Goal: Information Seeking & Learning: Check status

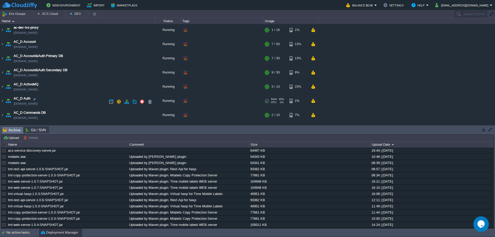
scroll to position [52, 0]
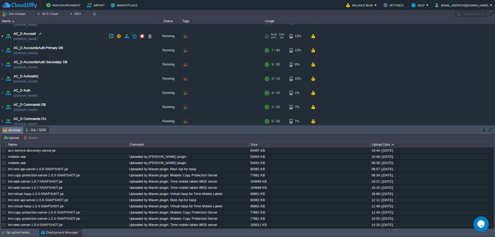
click at [2, 38] on img at bounding box center [2, 36] width 4 height 14
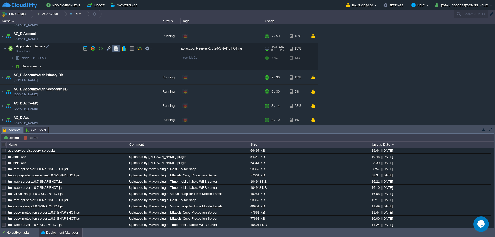
click at [118, 46] on td at bounding box center [116, 49] width 8 height 8
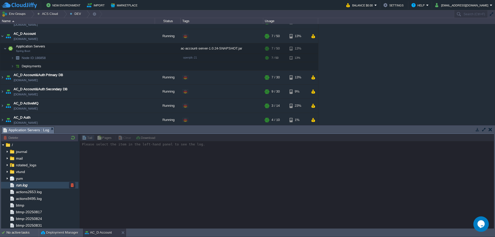
click at [33, 186] on div "run.log" at bounding box center [39, 185] width 77 height 7
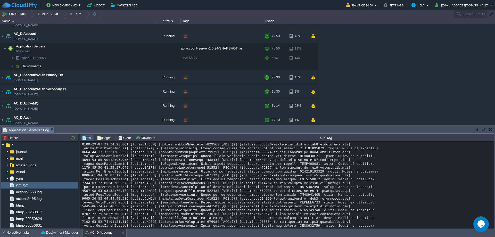
scroll to position [3789, 0]
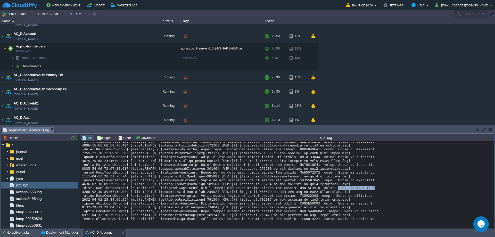
drag, startPoint x: 316, startPoint y: 188, endPoint x: 349, endPoint y: 189, distance: 33.0
copy div "Error in execution"
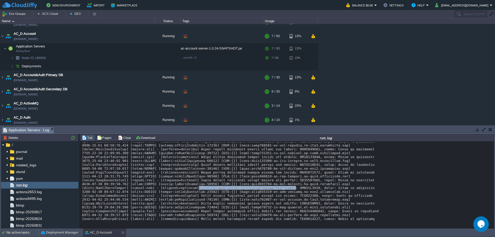
drag, startPoint x: 190, startPoint y: 188, endPoint x: 278, endPoint y: 188, distance: 88.4
copy div "Error during scheduled eeprom upload for device"
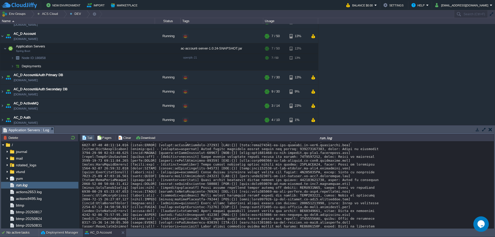
scroll to position [3170, 0]
